Goal: Task Accomplishment & Management: Complete application form

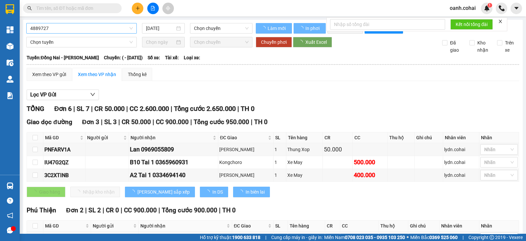
click at [109, 33] on span "4889727" at bounding box center [81, 28] width 103 height 10
type input "[DATE]"
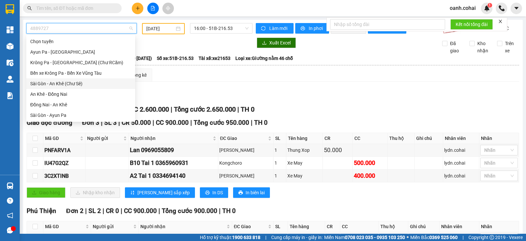
click at [58, 83] on div "Sài Gòn - An Khê (Chư Sê)" at bounding box center [80, 83] width 101 height 7
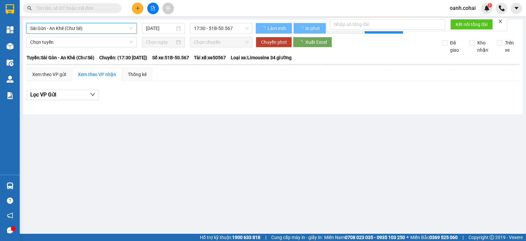
click at [158, 34] on div "Sài Gòn - An Khê (Chư Sê) [GEOGRAPHIC_DATA] - An Khê (Chư Sê) [DATE] 17:30 - 51…" at bounding box center [139, 28] width 226 height 11
click at [163, 28] on input "[DATE]" at bounding box center [160, 28] width 29 height 7
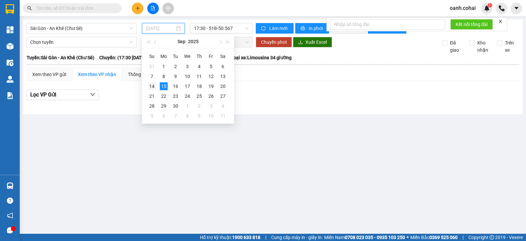
click at [153, 87] on div "14" at bounding box center [152, 86] width 8 height 8
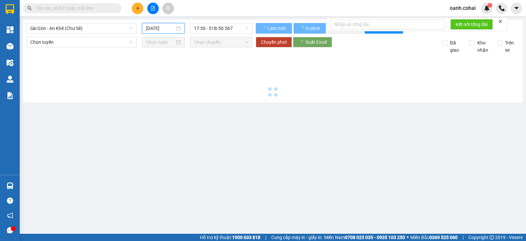
type input "[DATE]"
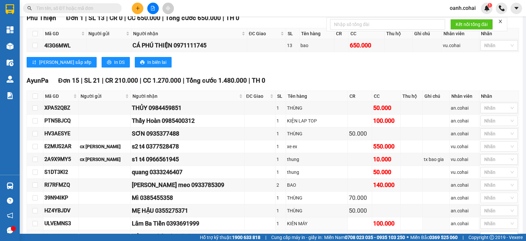
scroll to position [287, 0]
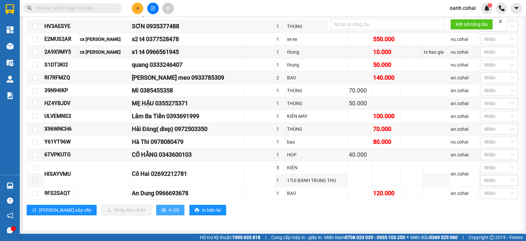
click at [156, 213] on button "In DS" at bounding box center [170, 210] width 28 height 11
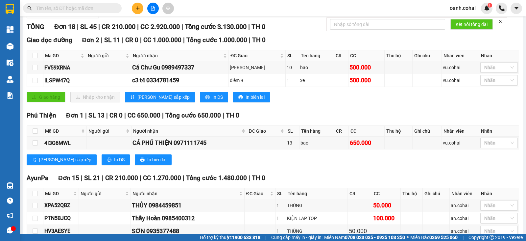
scroll to position [0, 0]
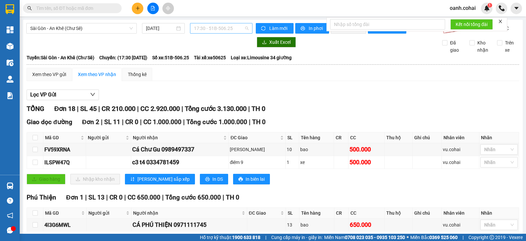
click at [194, 26] on span "17:30 - 51B-506.25" at bounding box center [221, 28] width 54 height 10
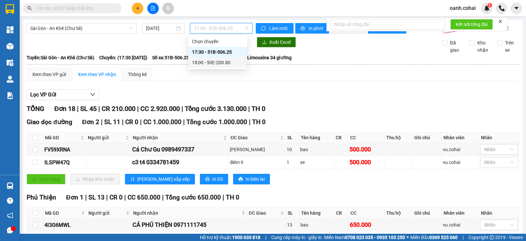
click at [203, 61] on div "18:00 - 50E-200.80" at bounding box center [217, 62] width 51 height 7
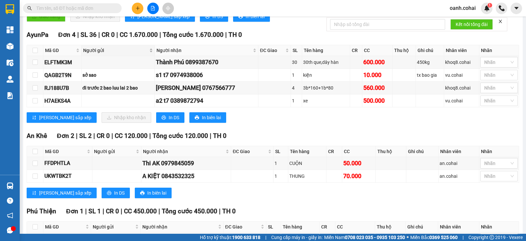
scroll to position [179, 0]
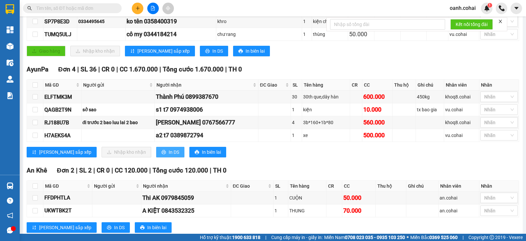
click at [156, 157] on button "In DS" at bounding box center [170, 152] width 28 height 11
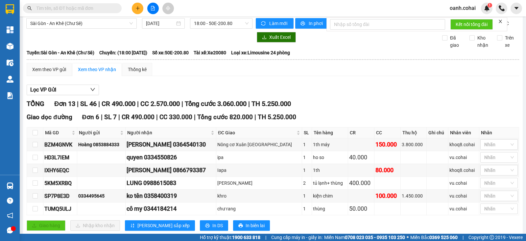
scroll to position [0, 0]
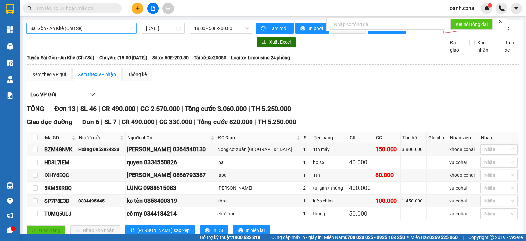
click at [100, 31] on span "Sài Gòn - An Khê (Chư Sê)" at bounding box center [81, 28] width 103 height 10
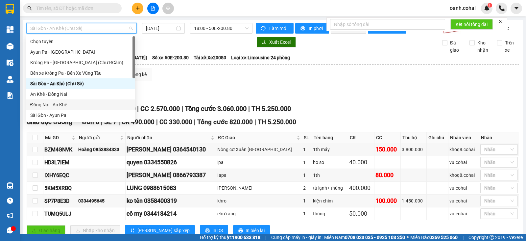
click at [61, 104] on div "Đồng Nai - An Khê" at bounding box center [80, 104] width 101 height 7
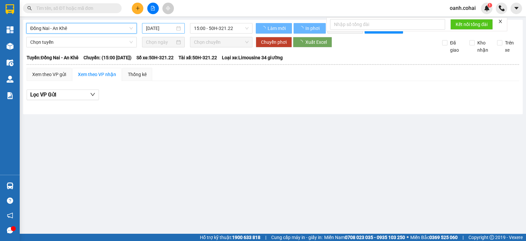
click at [151, 27] on input "[DATE]" at bounding box center [160, 28] width 29 height 7
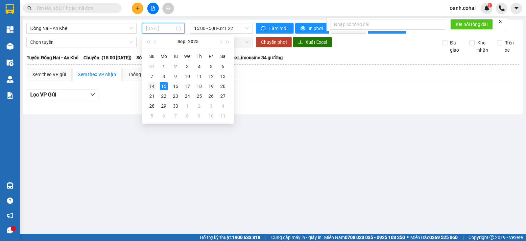
click at [152, 86] on div "14" at bounding box center [152, 86] width 8 height 8
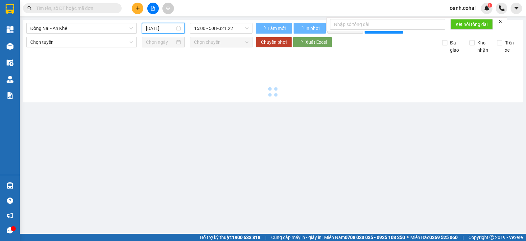
type input "[DATE]"
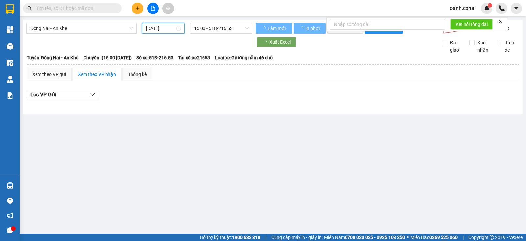
click at [108, 29] on span "Đồng Nai - An Khê" at bounding box center [81, 28] width 103 height 10
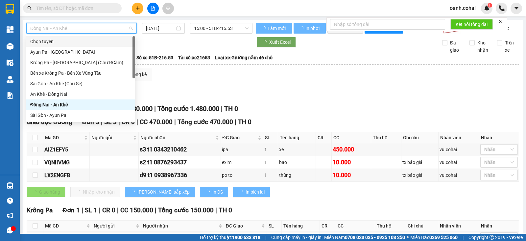
click at [277, 123] on div "Giao dọc đường Đơn 3 | SL 3 | CR 0 | CC 470.000 | Tổng cước 470.000 | TH 0" at bounding box center [273, 122] width 493 height 10
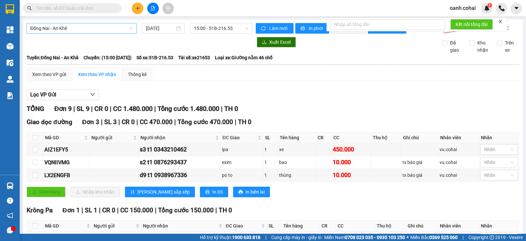
click at [79, 26] on span "Đồng Nai - An Khê" at bounding box center [81, 28] width 103 height 10
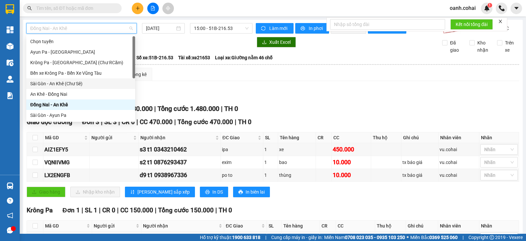
scroll to position [41, 0]
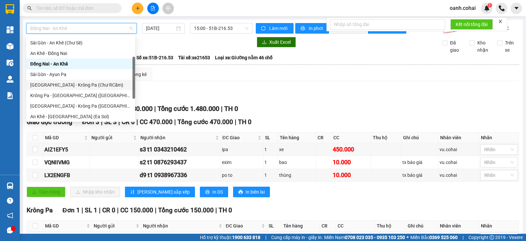
click at [80, 84] on div "[GEOGRAPHIC_DATA] - Krông Pa (Chư RCăm)" at bounding box center [80, 84] width 101 height 7
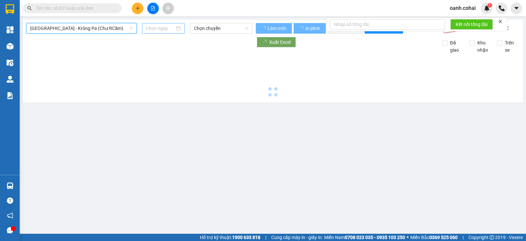
click at [165, 27] on input at bounding box center [160, 28] width 29 height 7
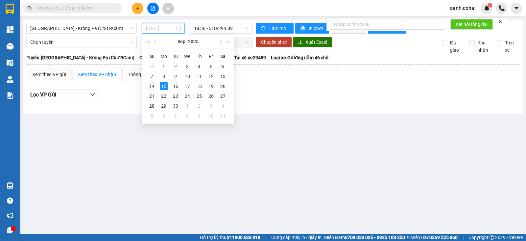
click at [150, 88] on div "14" at bounding box center [152, 86] width 8 height 8
type input "[DATE]"
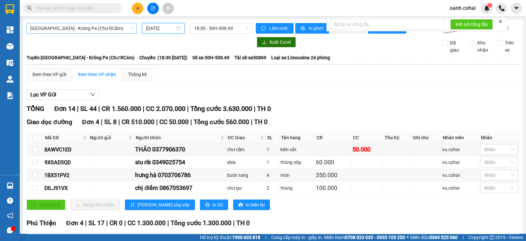
click at [67, 30] on span "[GEOGRAPHIC_DATA] - Krông Pa (Chư RCăm)" at bounding box center [81, 28] width 103 height 10
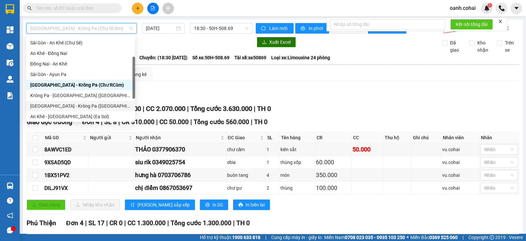
click at [54, 107] on div "[GEOGRAPHIC_DATA] - Krông Pa ([GEOGRAPHIC_DATA])" at bounding box center [80, 105] width 101 height 7
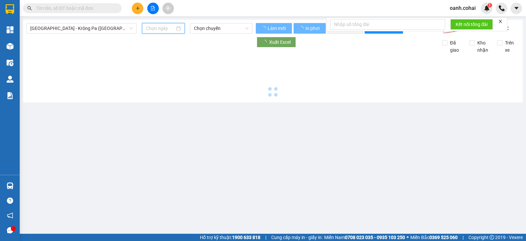
click at [165, 28] on input at bounding box center [160, 28] width 29 height 7
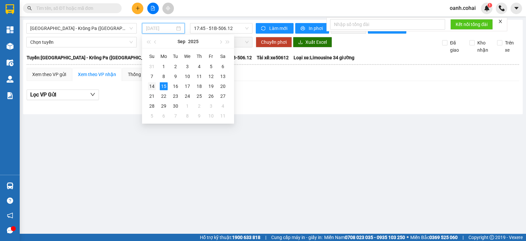
click at [152, 85] on div "14" at bounding box center [152, 86] width 8 height 8
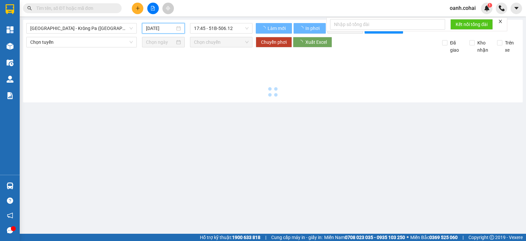
type input "[DATE]"
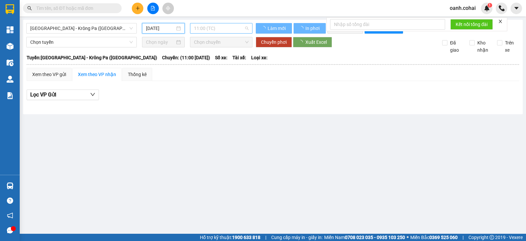
click at [216, 25] on span "11:00 (TC)" at bounding box center [221, 28] width 54 height 10
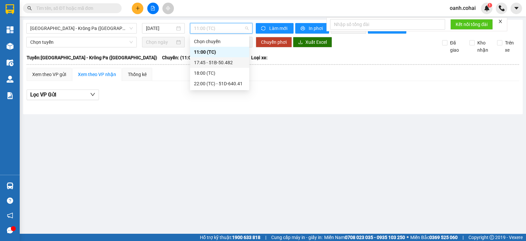
click at [222, 63] on div "17:45 - 51B-50.482" at bounding box center [219, 62] width 51 height 7
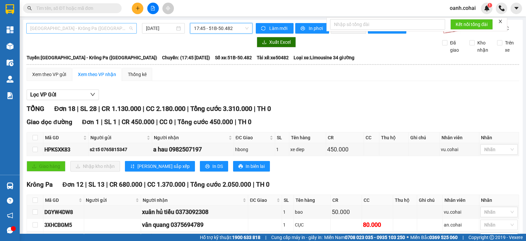
click at [124, 27] on span "[GEOGRAPHIC_DATA] - Krông Pa ([GEOGRAPHIC_DATA])" at bounding box center [81, 28] width 103 height 10
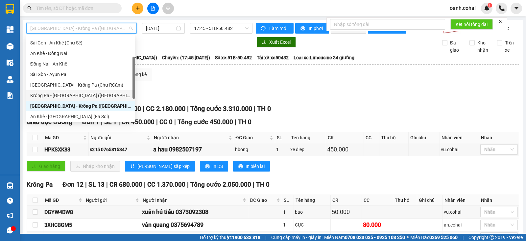
click at [168, 81] on div "Xem theo VP gửi Xem theo VP nhận Thống kê" at bounding box center [273, 74] width 493 height 13
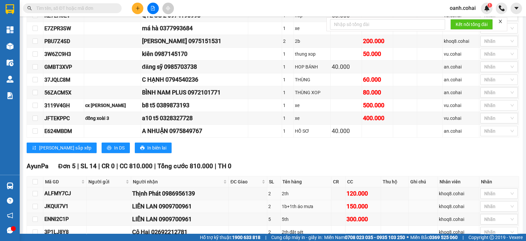
scroll to position [275, 0]
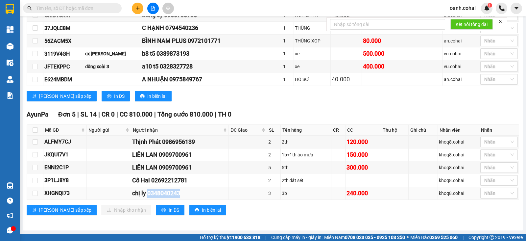
drag, startPoint x: 148, startPoint y: 194, endPoint x: 183, endPoint y: 193, distance: 34.2
click at [183, 193] on div "chị ly 0348040243" at bounding box center [179, 192] width 95 height 9
copy div "0348040243"
click at [103, 12] on input "text" at bounding box center [75, 8] width 78 height 7
paste input "0348040243"
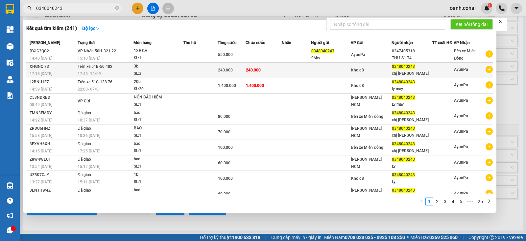
scroll to position [0, 0]
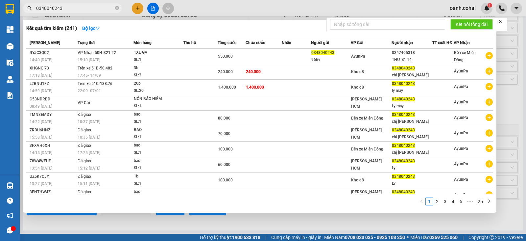
type input "0348040243"
click at [259, 11] on div at bounding box center [263, 120] width 526 height 241
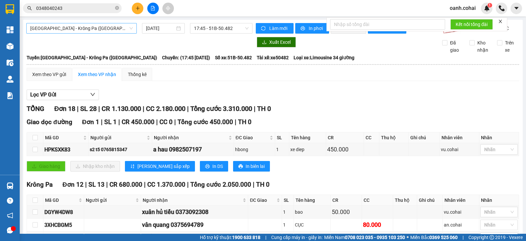
click at [123, 27] on span "[GEOGRAPHIC_DATA] - Krông Pa ([GEOGRAPHIC_DATA])" at bounding box center [81, 28] width 103 height 10
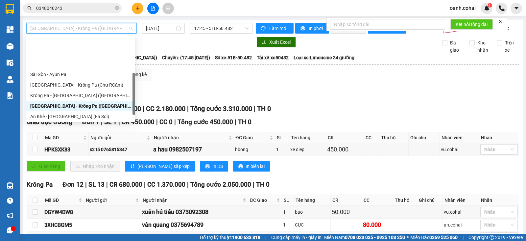
scroll to position [82, 0]
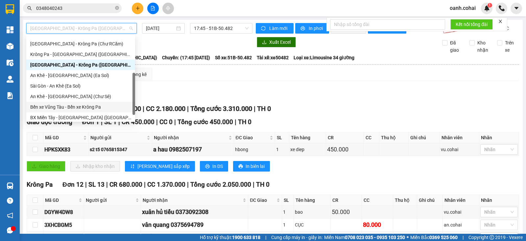
click at [74, 106] on div "Bến xe Vũng Tàu - Bến xe Krông Pa" at bounding box center [80, 106] width 101 height 7
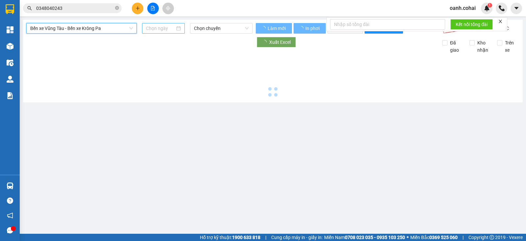
click at [160, 27] on input at bounding box center [160, 28] width 29 height 7
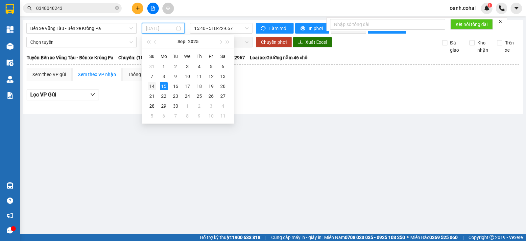
click at [153, 87] on div "14" at bounding box center [152, 86] width 8 height 8
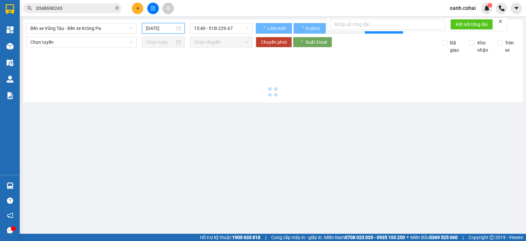
type input "[DATE]"
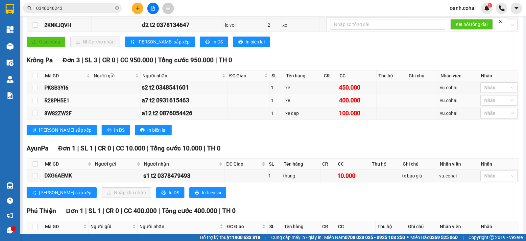
scroll to position [173, 0]
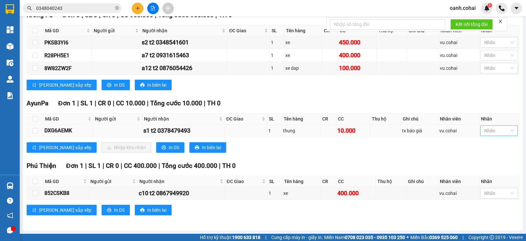
click at [490, 130] on div at bounding box center [496, 131] width 28 height 8
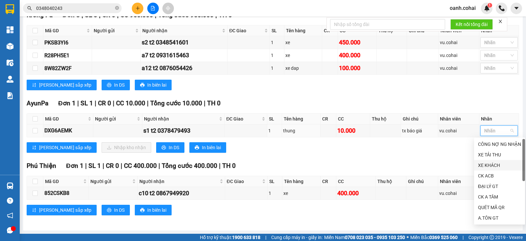
click at [489, 165] on div "XE KHÁCH" at bounding box center [499, 164] width 43 height 7
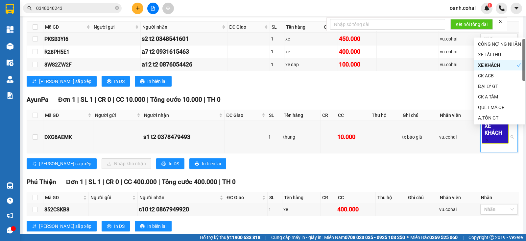
click at [423, 187] on div "Phú Thiện Đơn 1 | SL 1 | CR 0 | CC 400.000 | Tổng cước 400.000 | TH 0" at bounding box center [273, 182] width 493 height 10
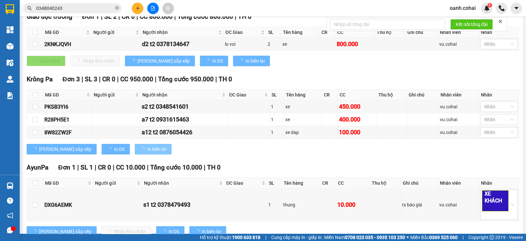
scroll to position [0, 0]
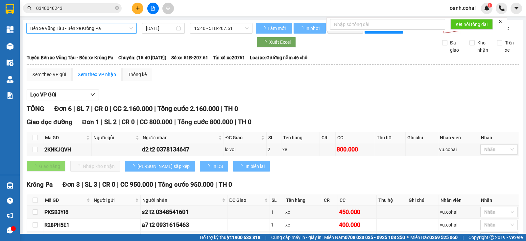
click at [123, 29] on span "Bến xe Vũng Tàu - Bến xe Krông Pa" at bounding box center [81, 28] width 103 height 10
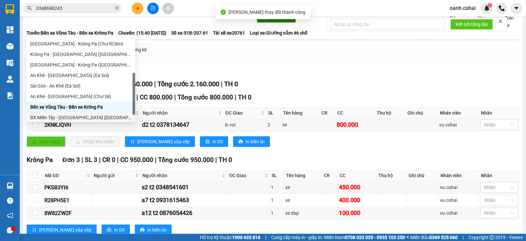
scroll to position [41, 0]
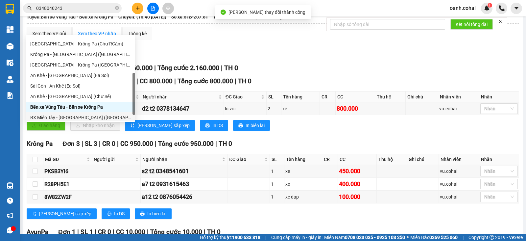
click at [69, 118] on div "BX Miền Tây - [GEOGRAPHIC_DATA] ([GEOGRAPHIC_DATA] - [GEOGRAPHIC_DATA])" at bounding box center [80, 117] width 101 height 7
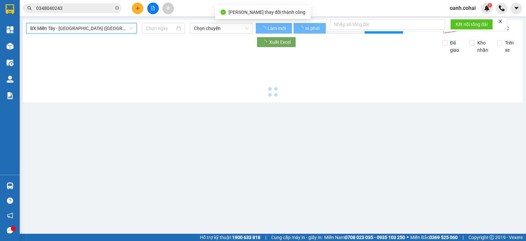
scroll to position [0, 0]
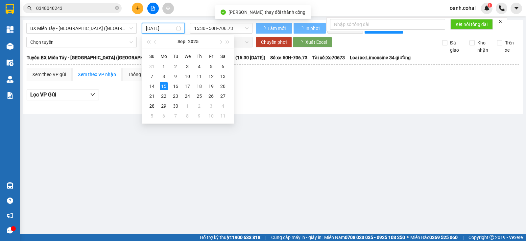
click at [157, 27] on input "[DATE]" at bounding box center [160, 28] width 29 height 7
click at [156, 83] on td "14" at bounding box center [152, 86] width 12 height 10
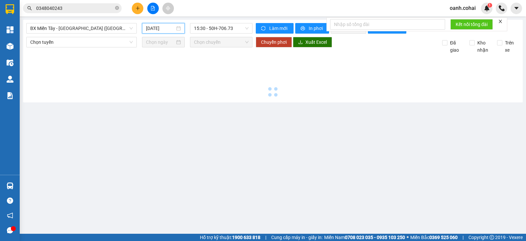
type input "[DATE]"
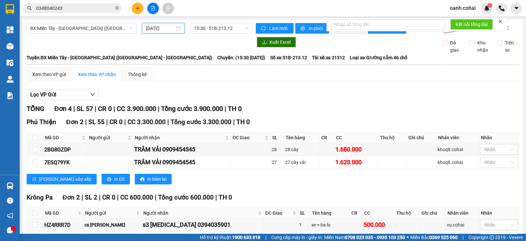
click at [115, 9] on span "0348040243" at bounding box center [72, 8] width 99 height 10
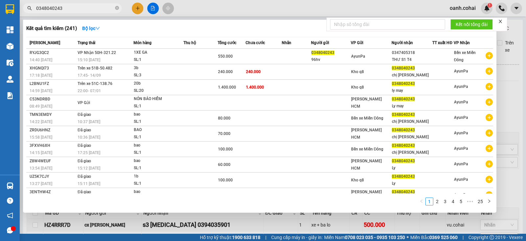
click at [117, 9] on icon "close-circle" at bounding box center [117, 8] width 4 height 4
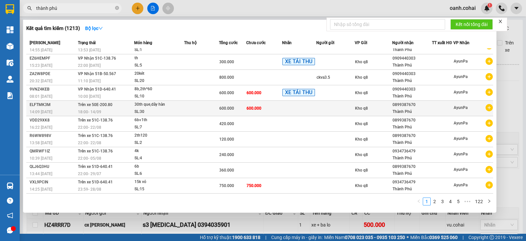
scroll to position [12, 0]
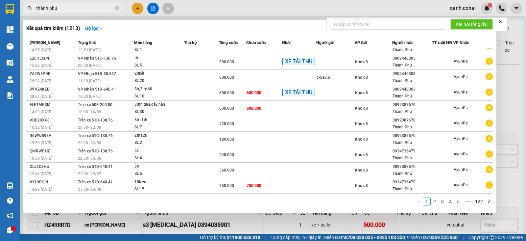
type input "thành phú"
click at [436, 203] on link "2" at bounding box center [434, 201] width 7 height 7
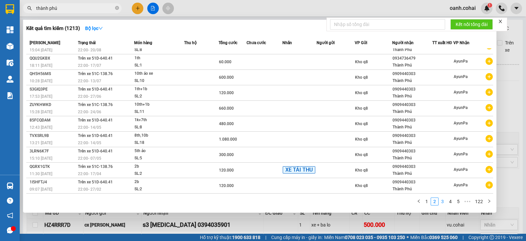
click at [444, 200] on link "3" at bounding box center [442, 201] width 7 height 7
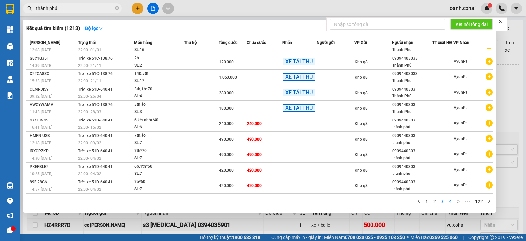
click at [451, 204] on link "4" at bounding box center [450, 201] width 7 height 7
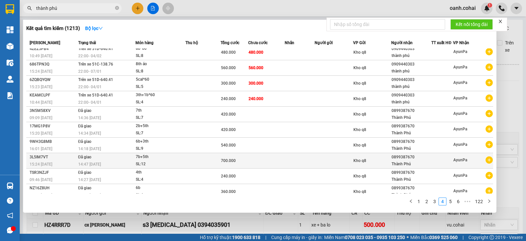
scroll to position [0, 0]
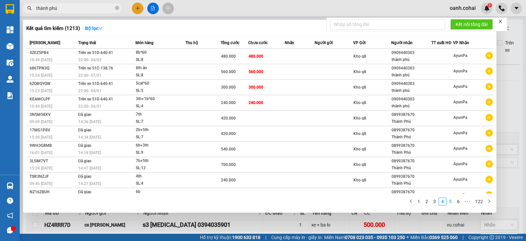
click at [451, 201] on link "5" at bounding box center [450, 201] width 7 height 7
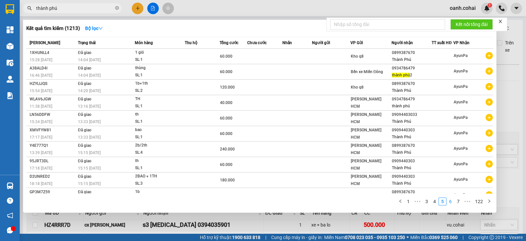
click at [452, 203] on link "6" at bounding box center [450, 201] width 7 height 7
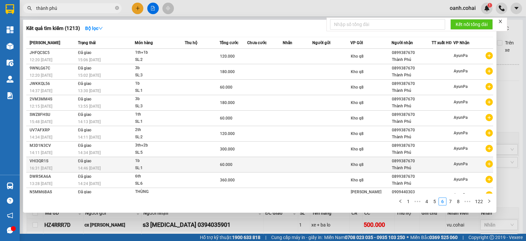
scroll to position [8, 0]
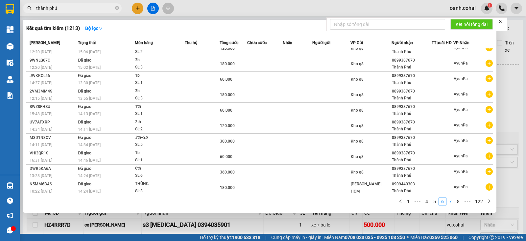
click at [450, 205] on li "7" at bounding box center [451, 201] width 8 height 8
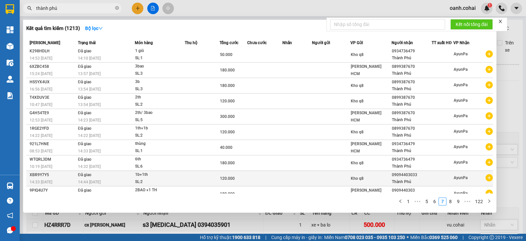
scroll to position [0, 0]
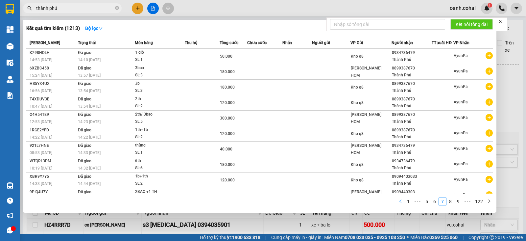
click at [402, 198] on button "button" at bounding box center [401, 201] width 8 height 8
click at [95, 8] on input "thành phú" at bounding box center [75, 8] width 78 height 7
drag, startPoint x: 119, startPoint y: 7, endPoint x: 115, endPoint y: 6, distance: 3.7
click at [117, 7] on icon "close-circle" at bounding box center [117, 8] width 4 height 4
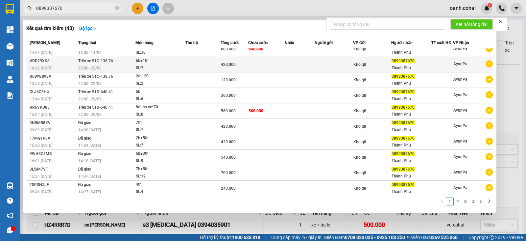
scroll to position [8, 0]
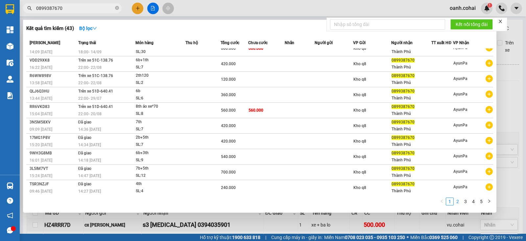
type input "0899387670"
click at [459, 201] on link "2" at bounding box center [457, 201] width 7 height 7
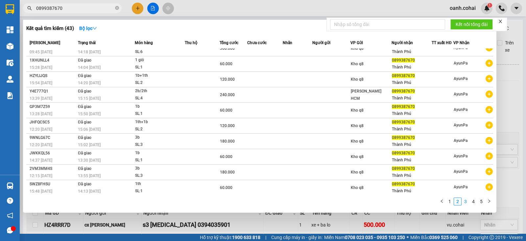
click at [465, 203] on link "3" at bounding box center [465, 201] width 7 height 7
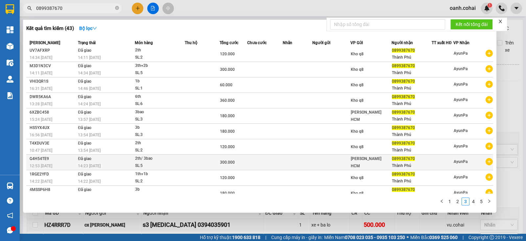
scroll to position [0, 0]
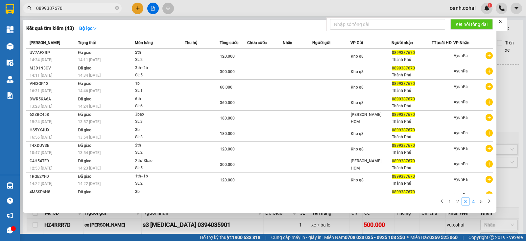
click at [472, 203] on link "4" at bounding box center [473, 201] width 7 height 7
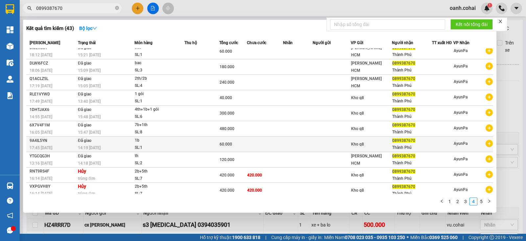
scroll to position [8, 0]
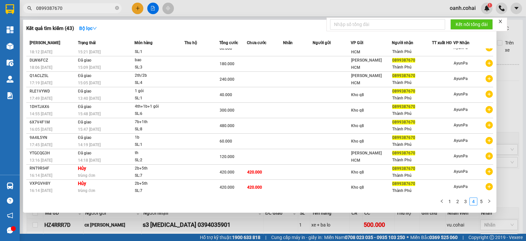
click at [484, 200] on link "5" at bounding box center [481, 201] width 7 height 7
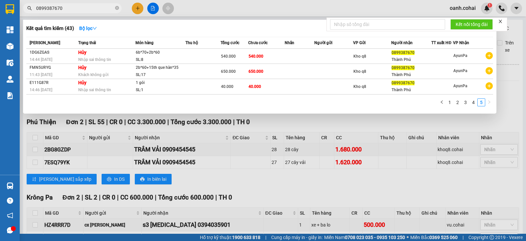
scroll to position [0, 0]
click at [397, 127] on div at bounding box center [263, 120] width 526 height 241
click at [118, 6] on icon "close-circle" at bounding box center [117, 8] width 4 height 4
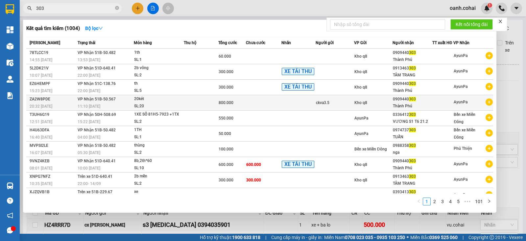
type input "303"
click at [378, 105] on div "Kho q8" at bounding box center [374, 102] width 38 height 7
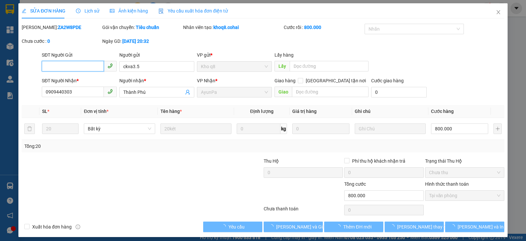
type input "ckva3.5"
type input "0909440303"
type input "Thành Phú"
type input "800.000"
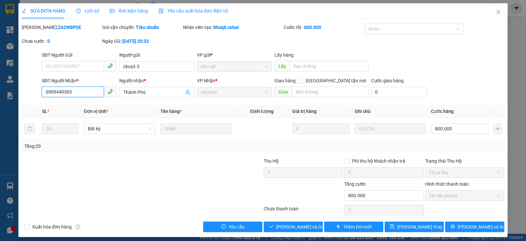
drag, startPoint x: 44, startPoint y: 89, endPoint x: 96, endPoint y: 91, distance: 52.3
click at [96, 91] on input "0909440303" at bounding box center [73, 91] width 62 height 11
click at [496, 12] on icon "close" at bounding box center [498, 12] width 5 height 5
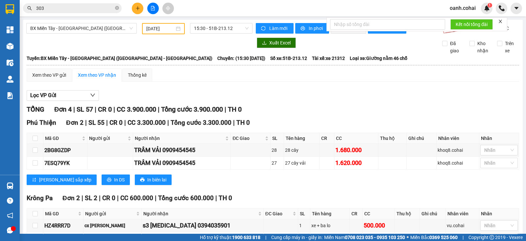
click at [67, 9] on input "303" at bounding box center [75, 8] width 78 height 7
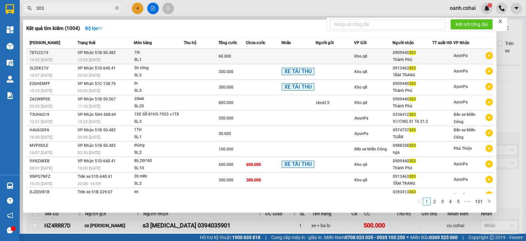
click at [310, 63] on td at bounding box center [299, 56] width 34 height 15
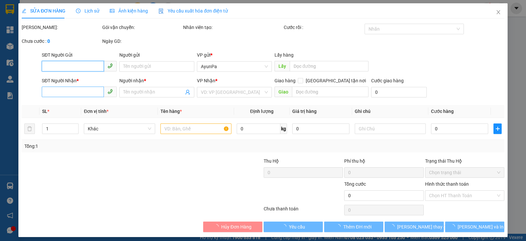
type input "0909440303"
type input "Thành Phú"
type input "60.000"
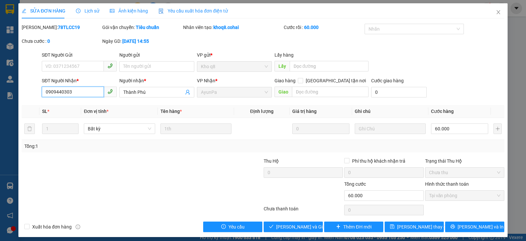
drag, startPoint x: 42, startPoint y: 93, endPoint x: 97, endPoint y: 90, distance: 55.0
click at [97, 90] on input "0909440303" at bounding box center [73, 91] width 62 height 11
click at [496, 12] on icon "close" at bounding box center [498, 12] width 5 height 5
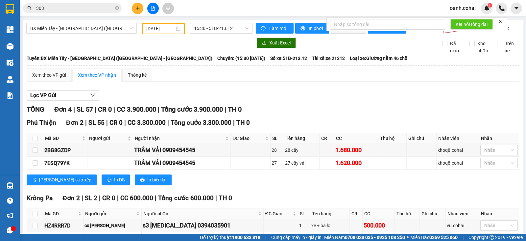
click at [135, 10] on button at bounding box center [138, 9] width 12 height 12
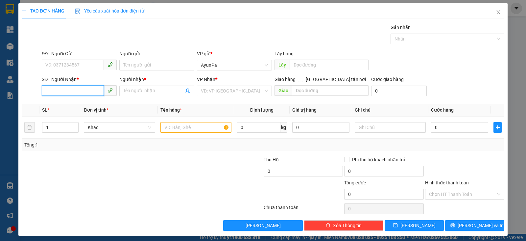
click at [51, 94] on input "SĐT Người Nhận *" at bounding box center [73, 90] width 62 height 11
paste input "0909440303"
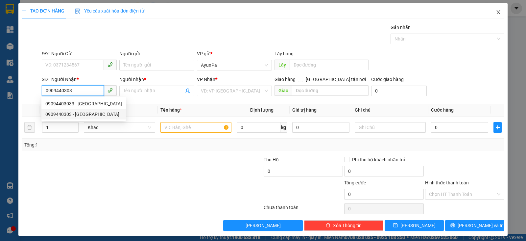
type input "0909440303"
click at [496, 12] on icon "close" at bounding box center [498, 12] width 5 height 5
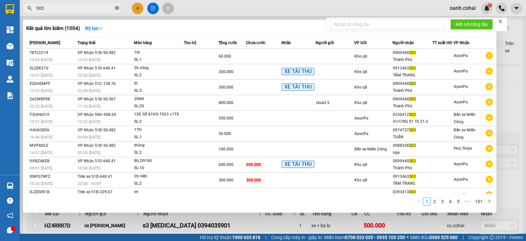
click at [118, 10] on span "303" at bounding box center [72, 8] width 99 height 10
click at [118, 10] on icon "close-circle" at bounding box center [117, 8] width 4 height 4
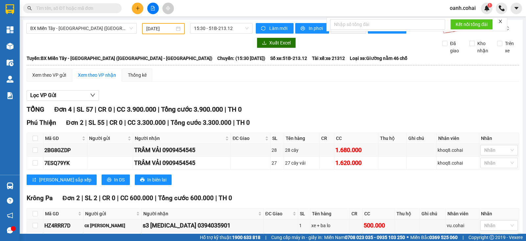
paste input "0909440303"
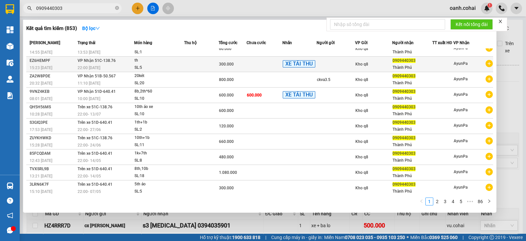
scroll to position [12, 0]
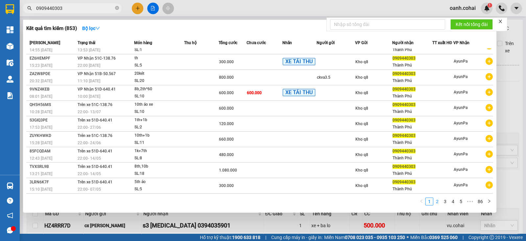
type input "0909440303"
click at [437, 203] on link "2" at bounding box center [437, 201] width 7 height 7
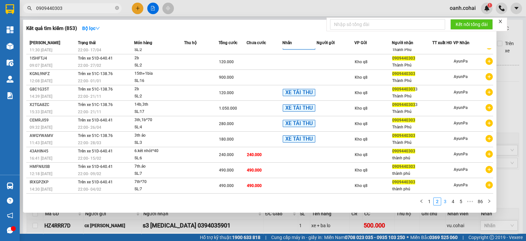
click at [447, 202] on link "3" at bounding box center [445, 201] width 7 height 7
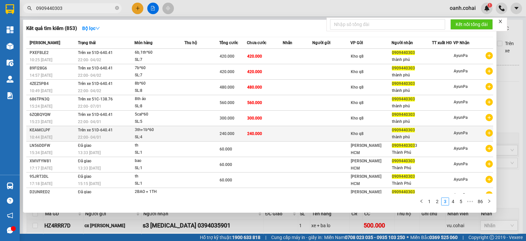
scroll to position [8, 0]
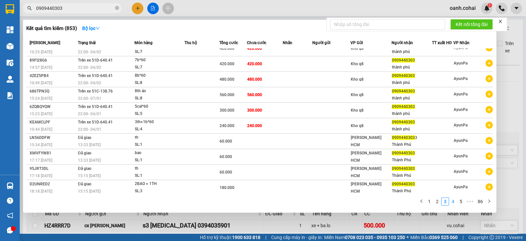
click at [450, 203] on link "4" at bounding box center [453, 201] width 7 height 7
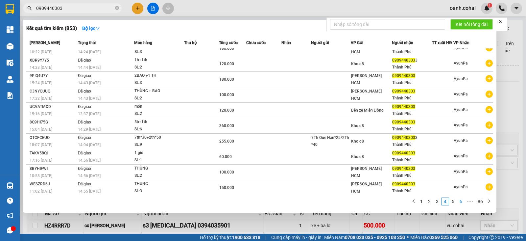
click at [455, 204] on link "5" at bounding box center [453, 201] width 7 height 7
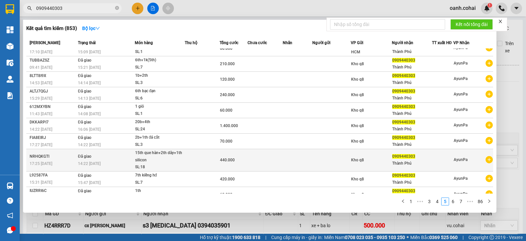
scroll to position [15, 0]
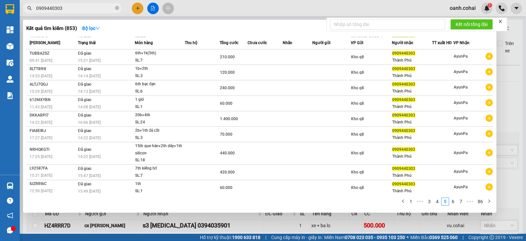
click at [189, 5] on div at bounding box center [263, 120] width 526 height 241
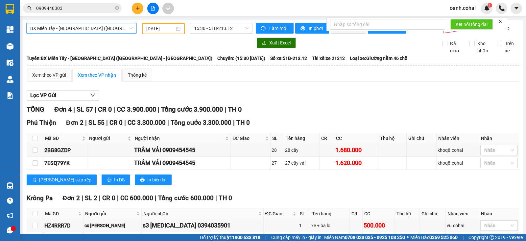
click at [89, 28] on span "BX Miền Tây - [GEOGRAPHIC_DATA] ([GEOGRAPHIC_DATA] - [GEOGRAPHIC_DATA])" at bounding box center [81, 28] width 103 height 10
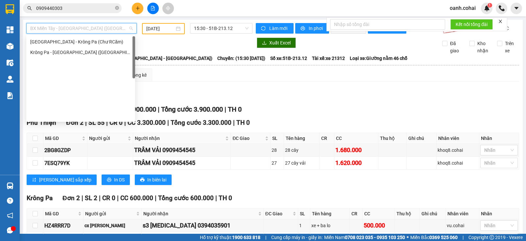
scroll to position [0, 0]
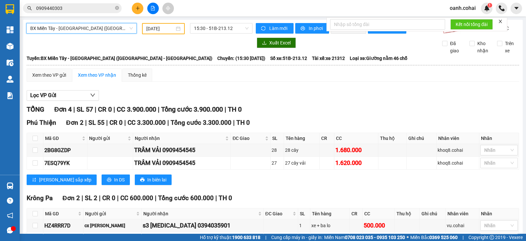
click at [94, 24] on span "BX Miền Tây - [GEOGRAPHIC_DATA] ([GEOGRAPHIC_DATA] - [GEOGRAPHIC_DATA])" at bounding box center [81, 28] width 103 height 10
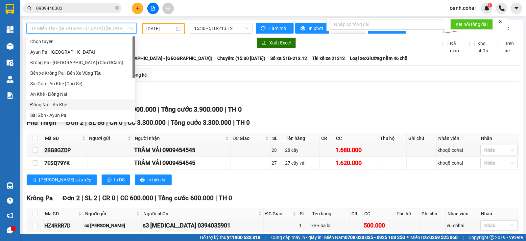
click at [53, 105] on div "Đồng Nai - An Khê" at bounding box center [80, 104] width 101 height 7
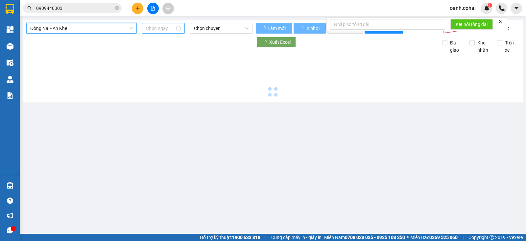
click at [150, 29] on input at bounding box center [160, 28] width 29 height 7
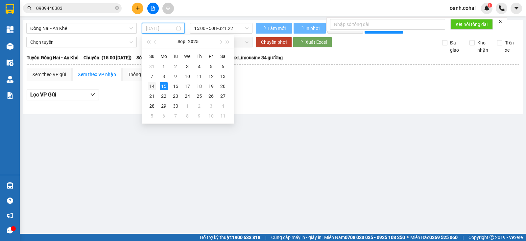
click at [154, 87] on div "14" at bounding box center [152, 86] width 8 height 8
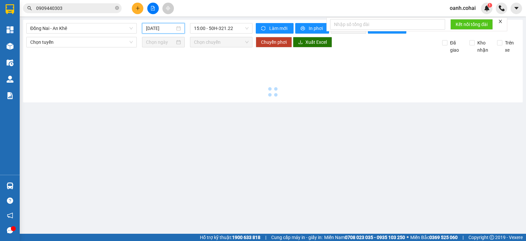
type input "[DATE]"
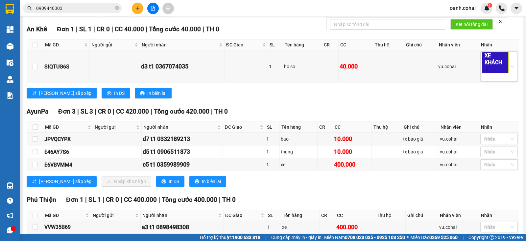
scroll to position [280, 0]
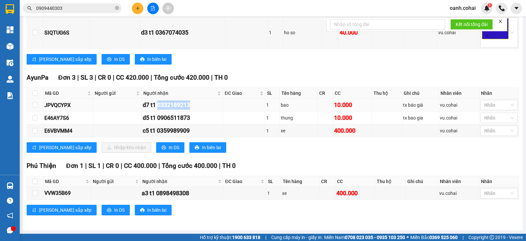
drag, startPoint x: 159, startPoint y: 104, endPoint x: 202, endPoint y: 104, distance: 43.1
click at [202, 104] on div "d7 t1 0332189213" at bounding box center [182, 104] width 79 height 9
click at [114, 6] on span "0909440303" at bounding box center [72, 8] width 99 height 10
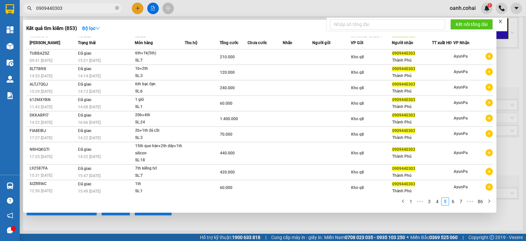
click at [117, 8] on icon "close-circle" at bounding box center [117, 8] width 4 height 4
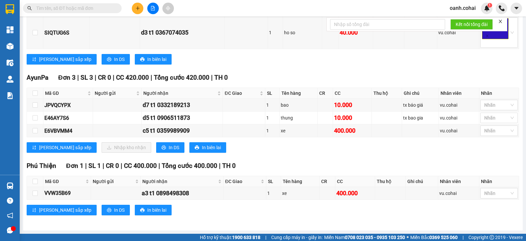
paste input "0332189213"
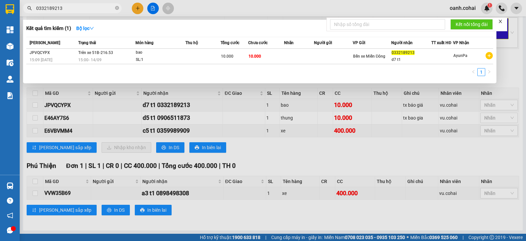
type input "0332189213"
click at [316, 65] on div "[PERSON_NAME] thái Món hàng Thu hộ Tổng cước Chưa cước Nhãn Người gửi VP Gửi Ng…" at bounding box center [259, 58] width 467 height 43
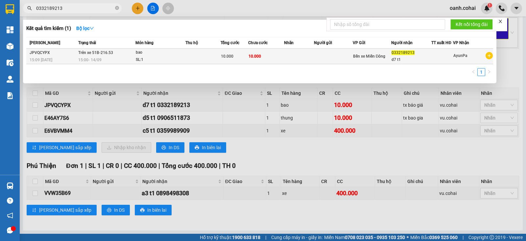
click at [319, 56] on td at bounding box center [333, 56] width 39 height 15
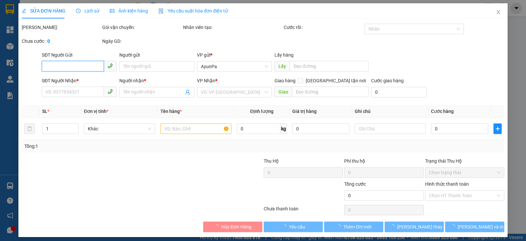
type input "0332189213"
type input "d7 t1"
type input "10.000"
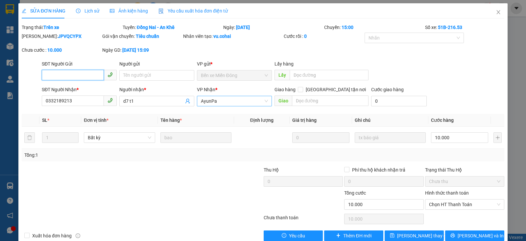
drag, startPoint x: 251, startPoint y: 103, endPoint x: 249, endPoint y: 99, distance: 4.6
click at [250, 103] on span "AyunPa" at bounding box center [234, 101] width 67 height 10
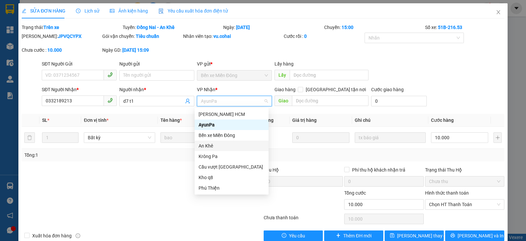
click at [215, 147] on div "An Khê" at bounding box center [232, 145] width 66 height 7
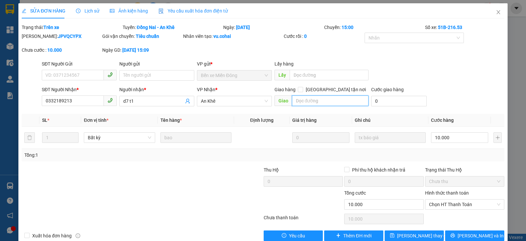
click at [303, 99] on input "text" at bounding box center [330, 100] width 77 height 11
type input "a"
type input "ả"
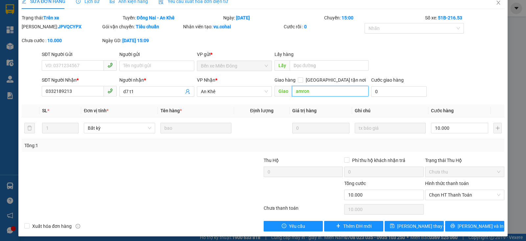
scroll to position [12, 0]
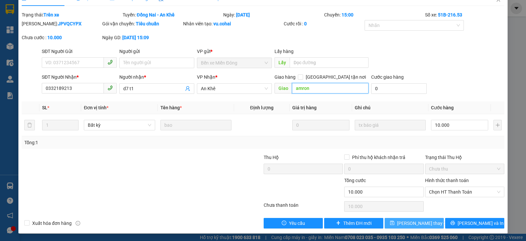
type input "amron"
click at [408, 219] on span "[PERSON_NAME] thay đổi" at bounding box center [423, 222] width 53 height 7
